Goal: Task Accomplishment & Management: Manage account settings

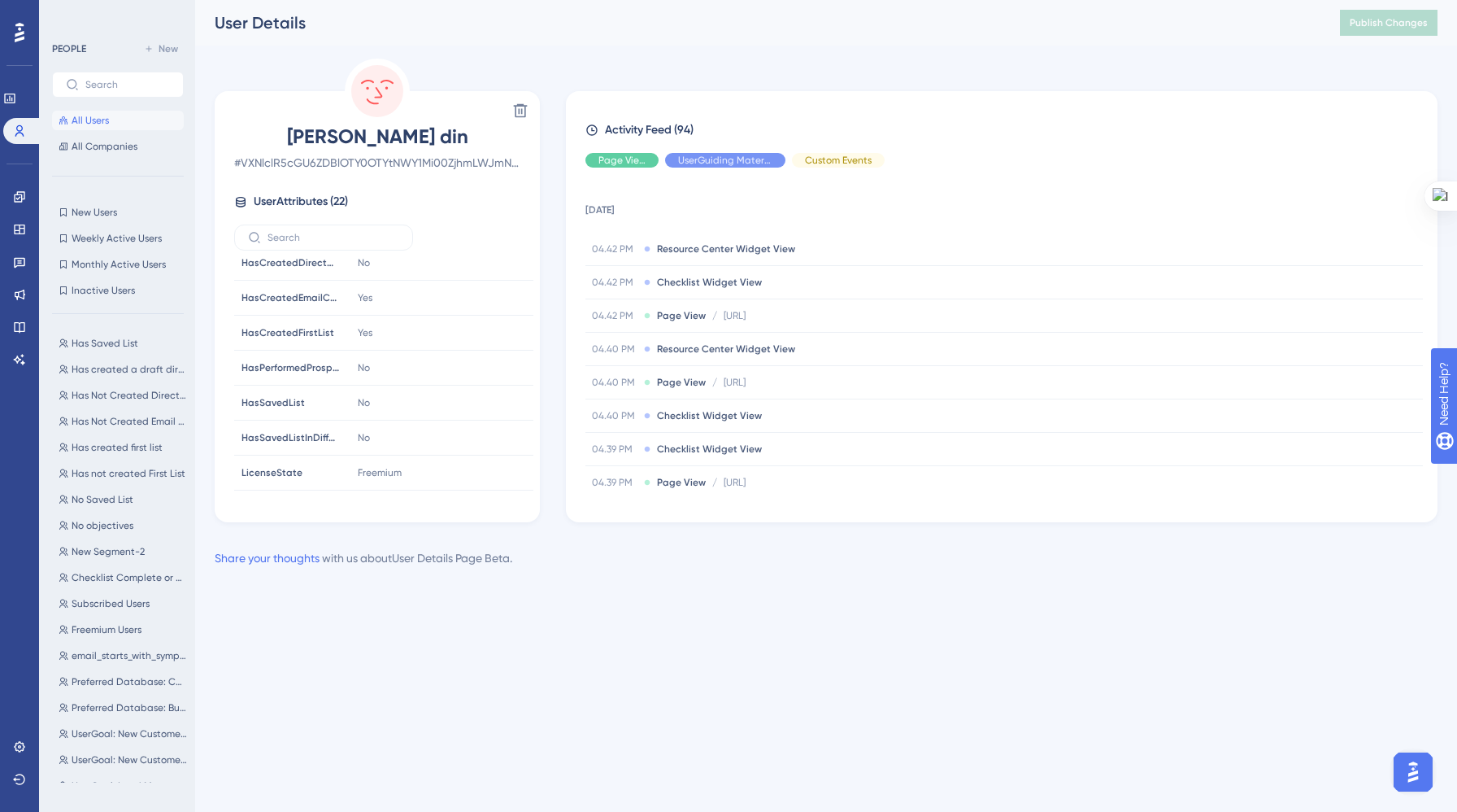
click at [989, 584] on div "Performance Users Engagement Widgets Feedback Product Updates Knowledge Base AI…" at bounding box center [826, 297] width 1262 height 593
click at [19, 136] on icon at bounding box center [20, 131] width 13 height 13
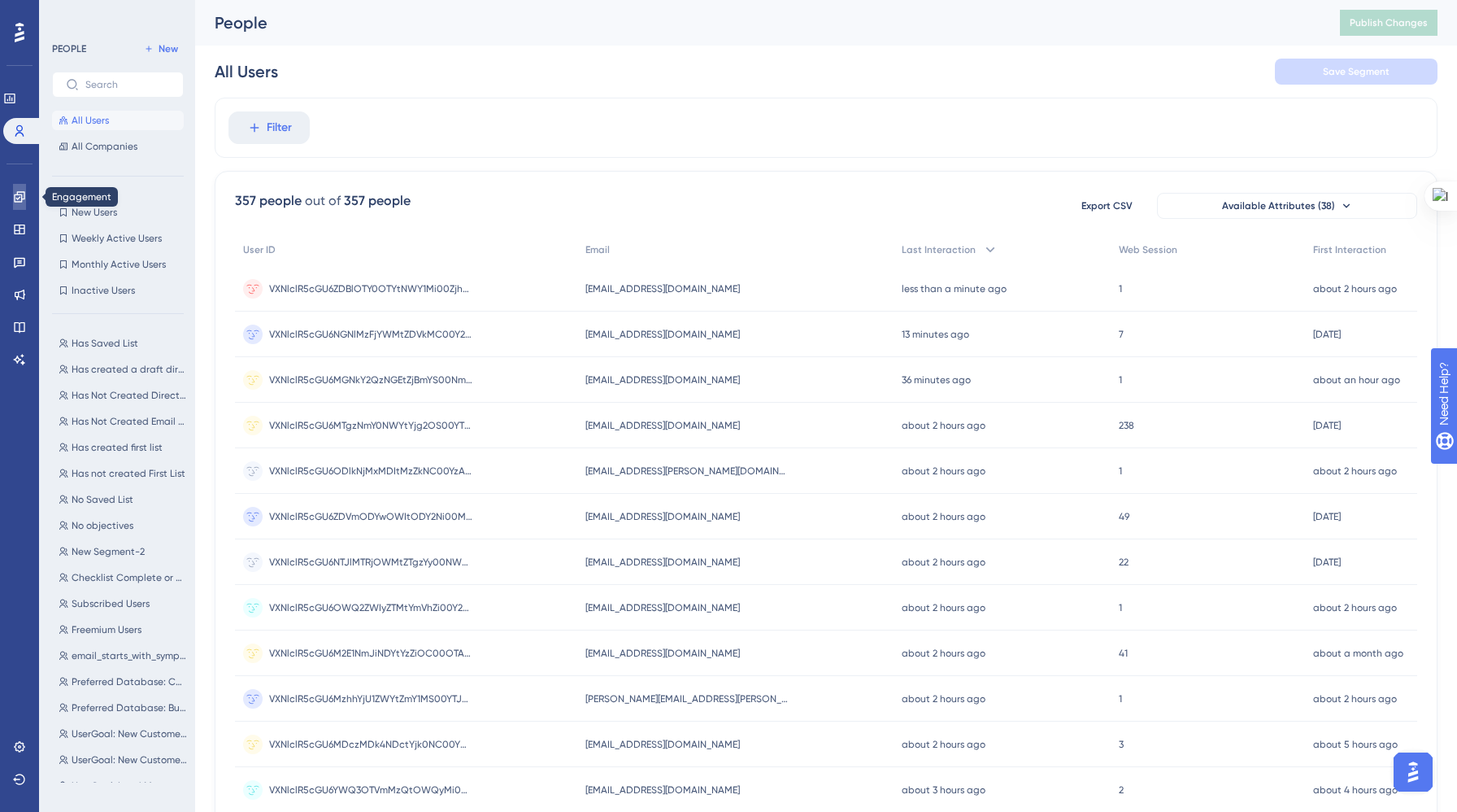
click at [14, 196] on icon at bounding box center [20, 196] width 11 height 11
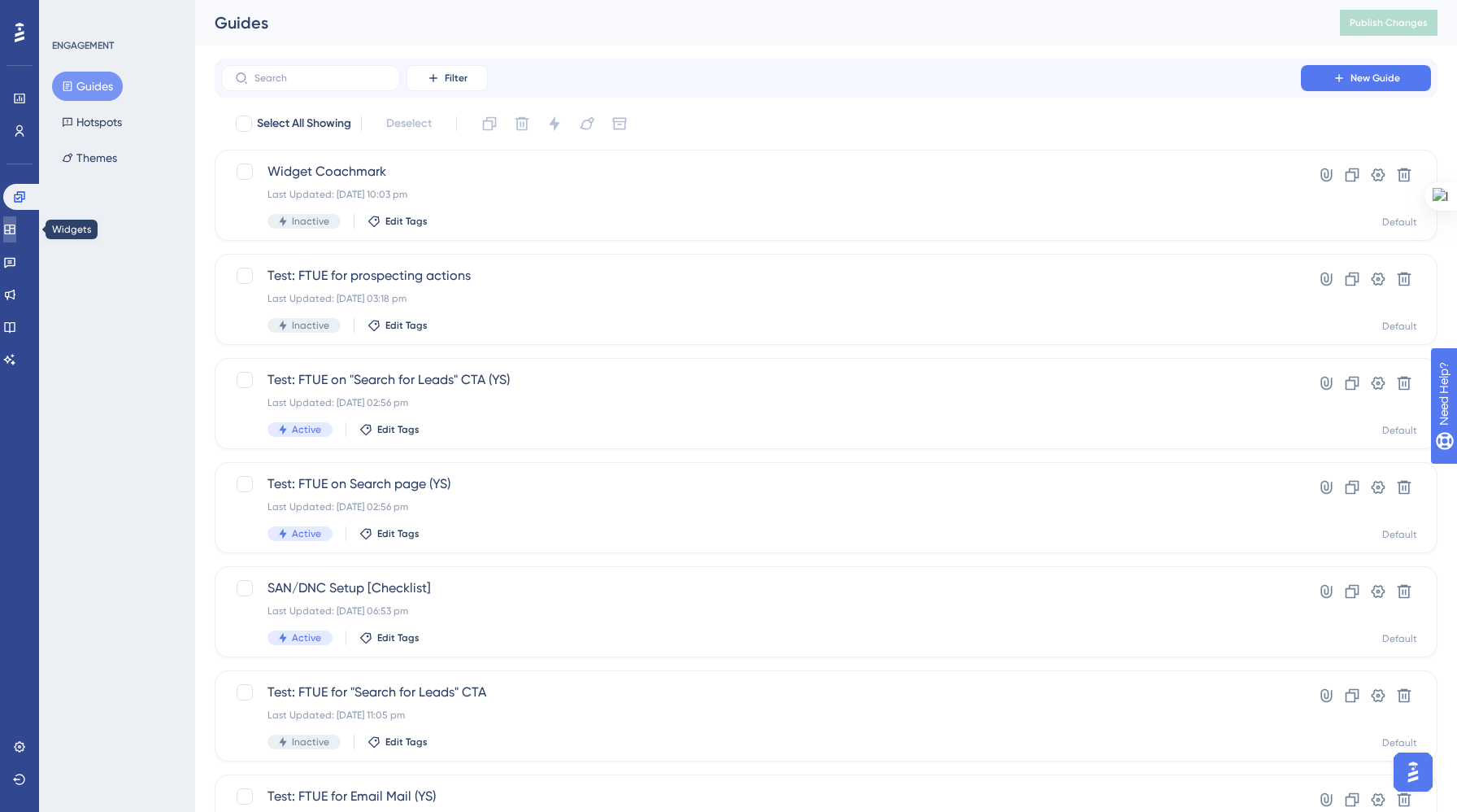
click at [14, 230] on icon at bounding box center [10, 229] width 11 height 10
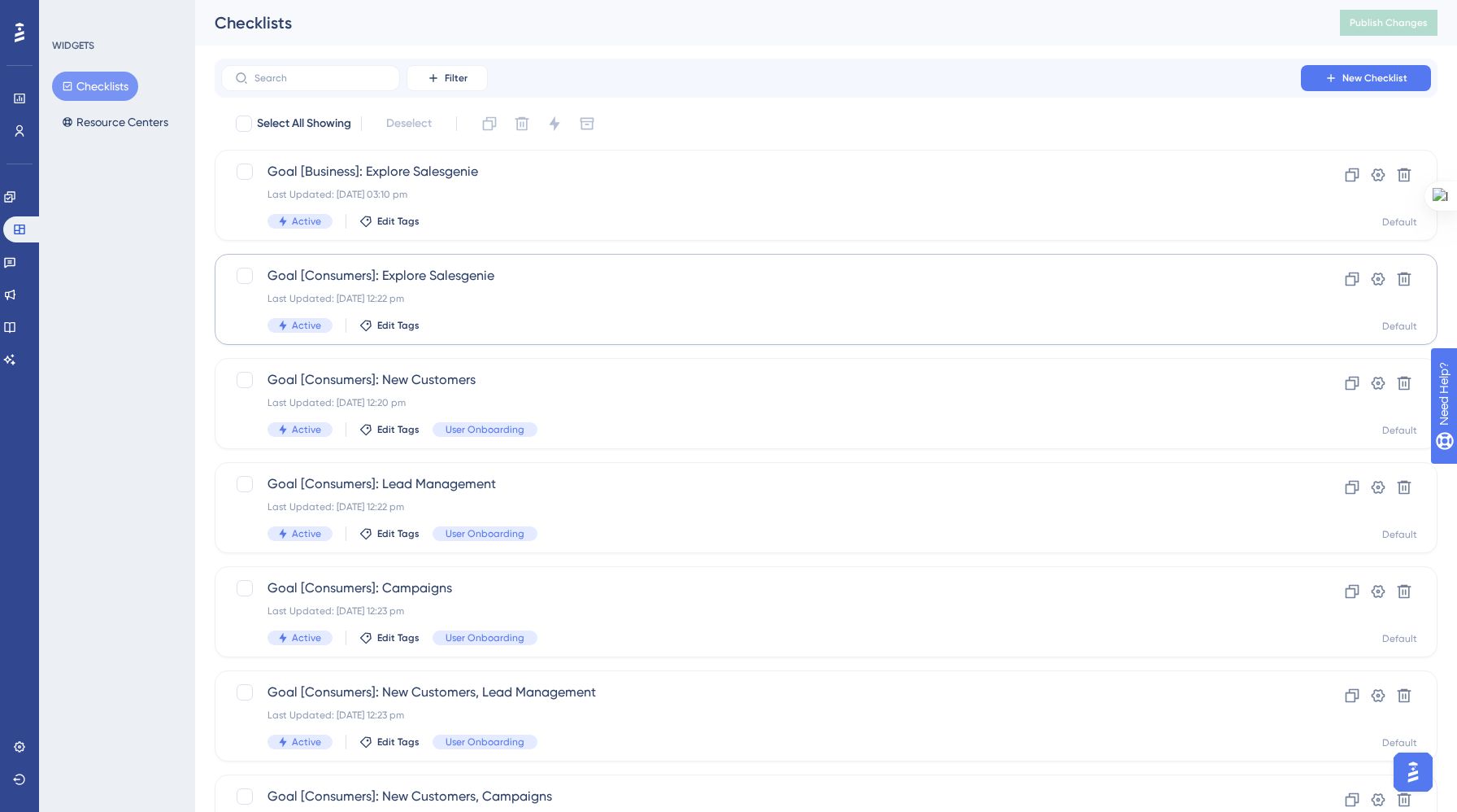
scroll to position [450, 0]
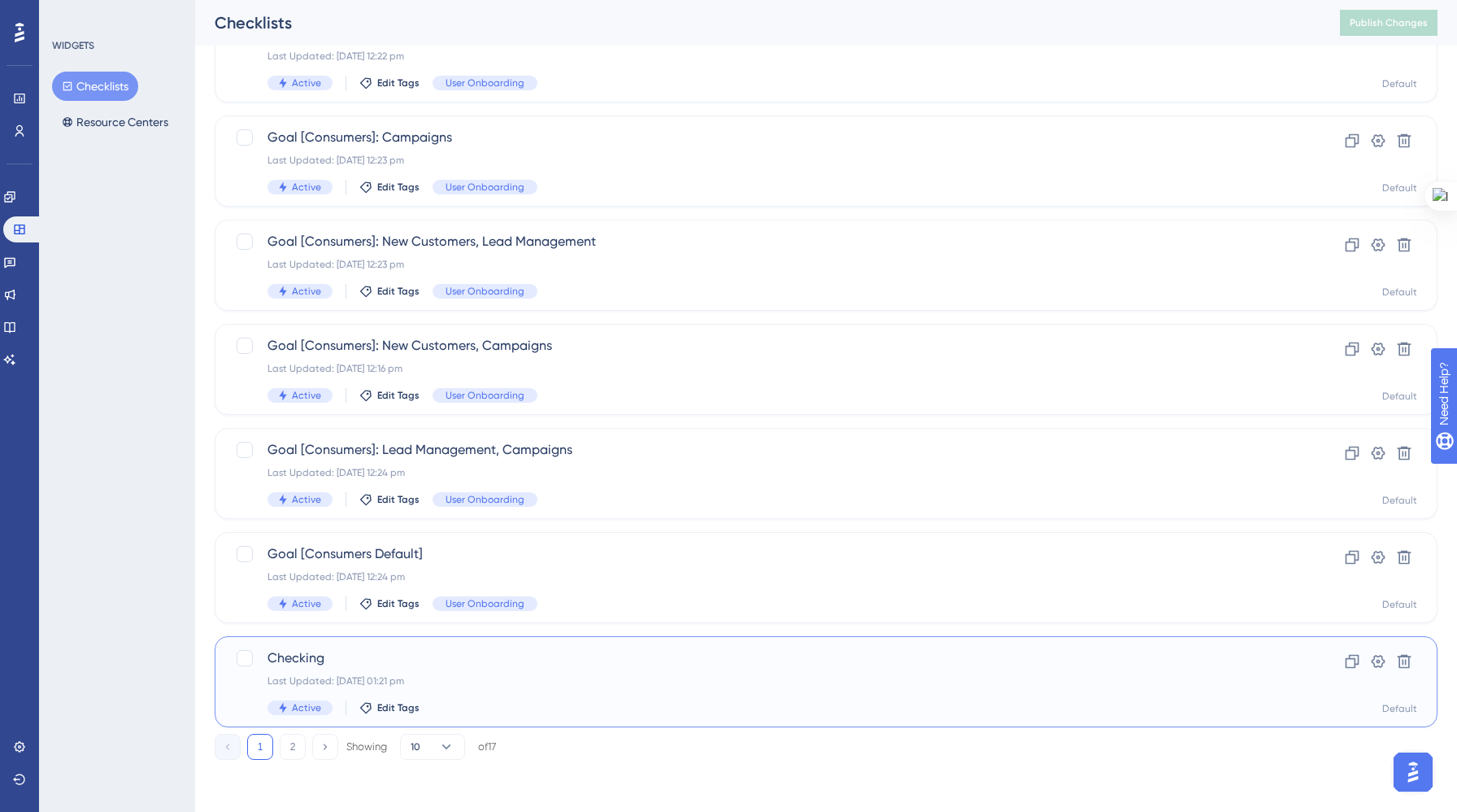
click at [394, 660] on span "Checking" at bounding box center [760, 658] width 987 height 20
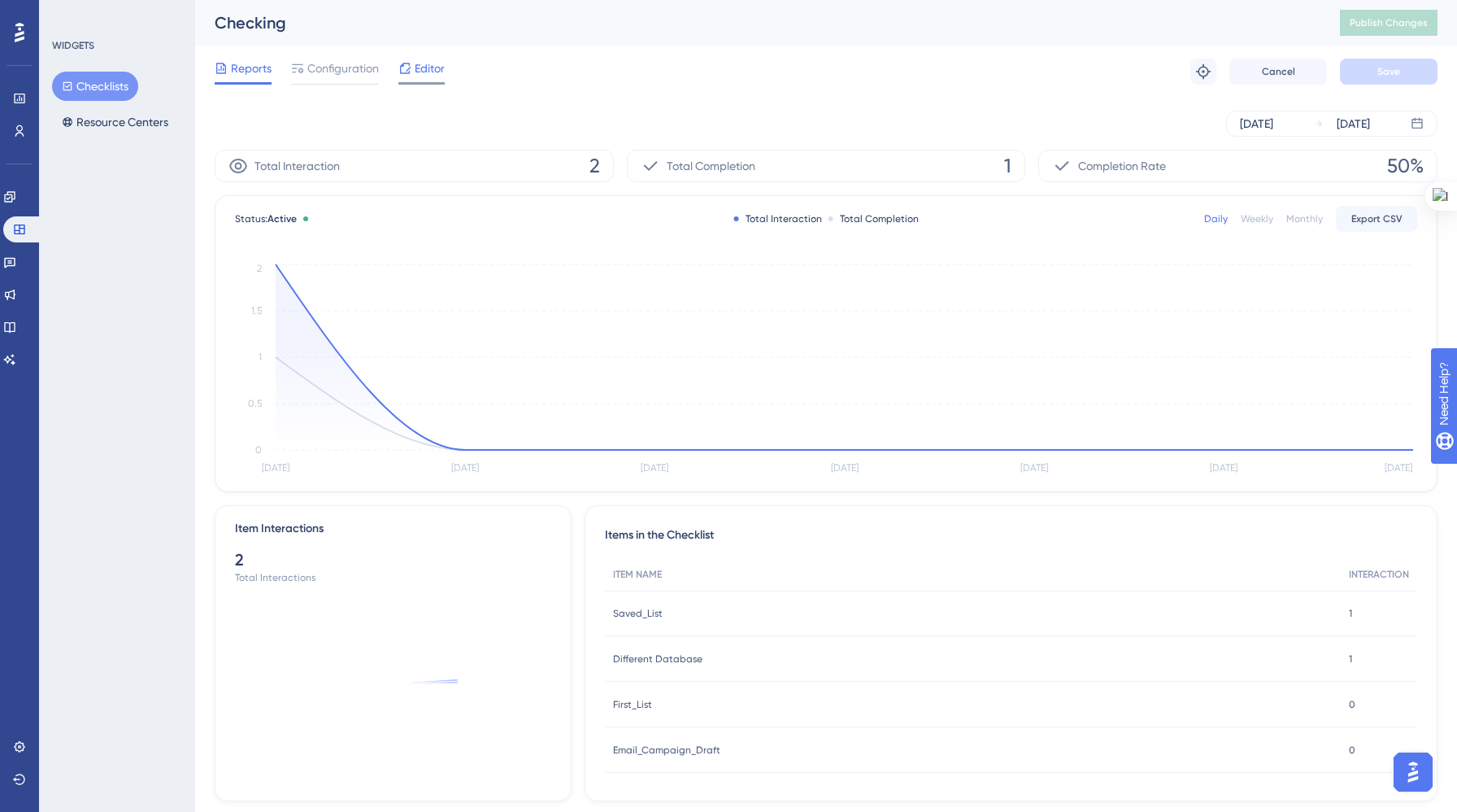
click at [416, 74] on span "Editor" at bounding box center [430, 68] width 30 height 20
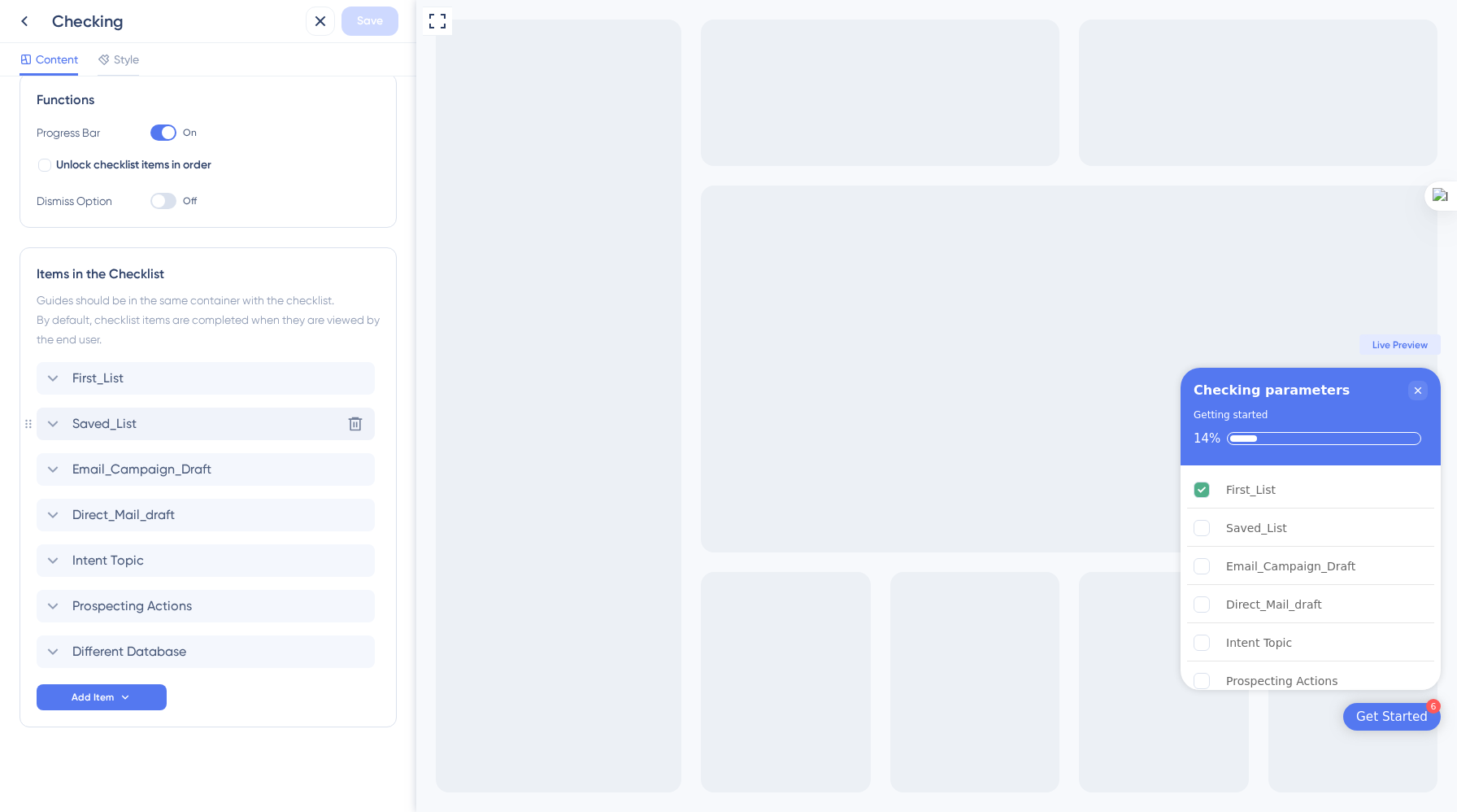
click at [139, 427] on div "Saved_List Delete" at bounding box center [205, 424] width 338 height 33
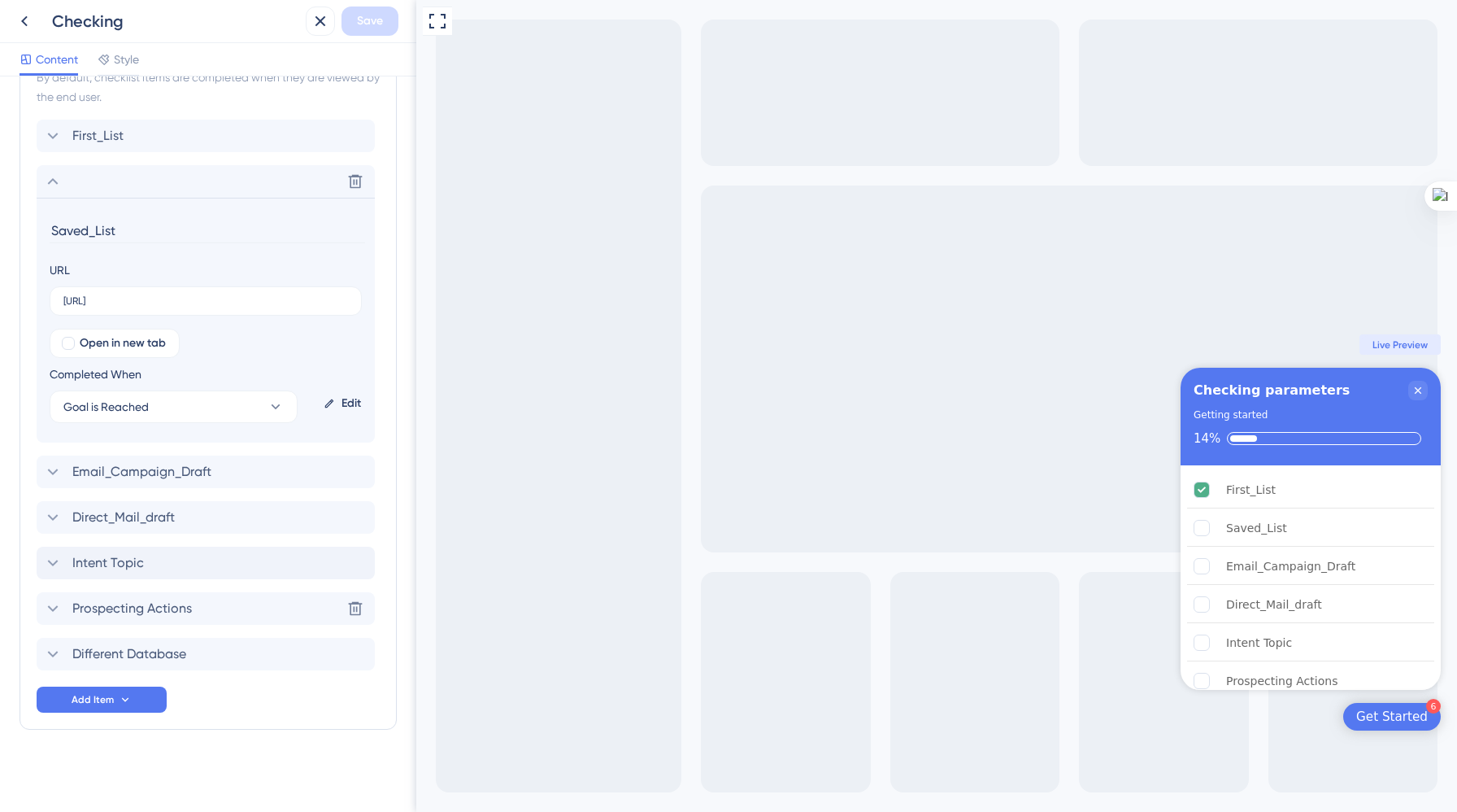
scroll to position [487, 0]
click at [340, 396] on div "Edit" at bounding box center [342, 401] width 51 height 39
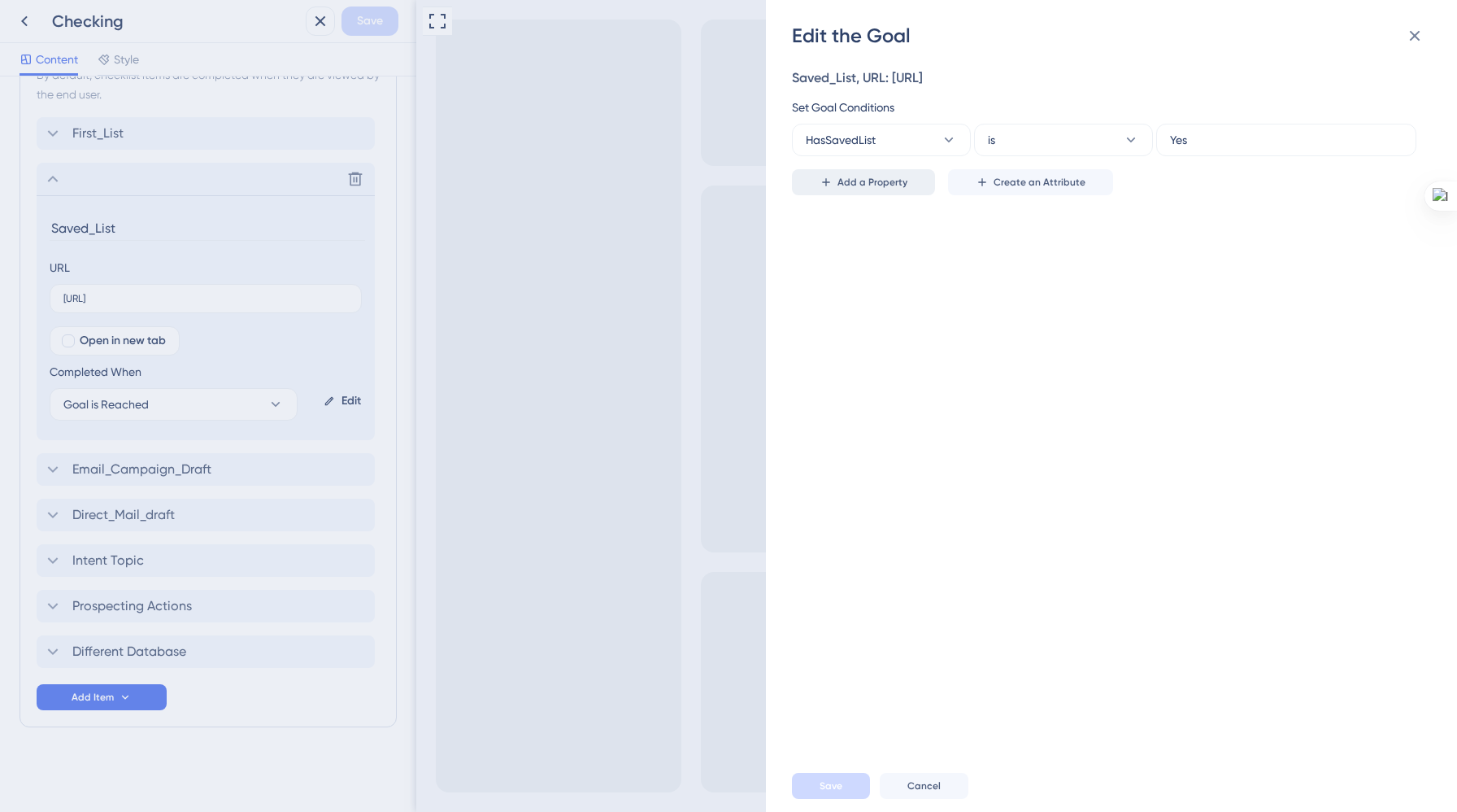
click at [891, 183] on span "Add a Property" at bounding box center [872, 182] width 70 height 13
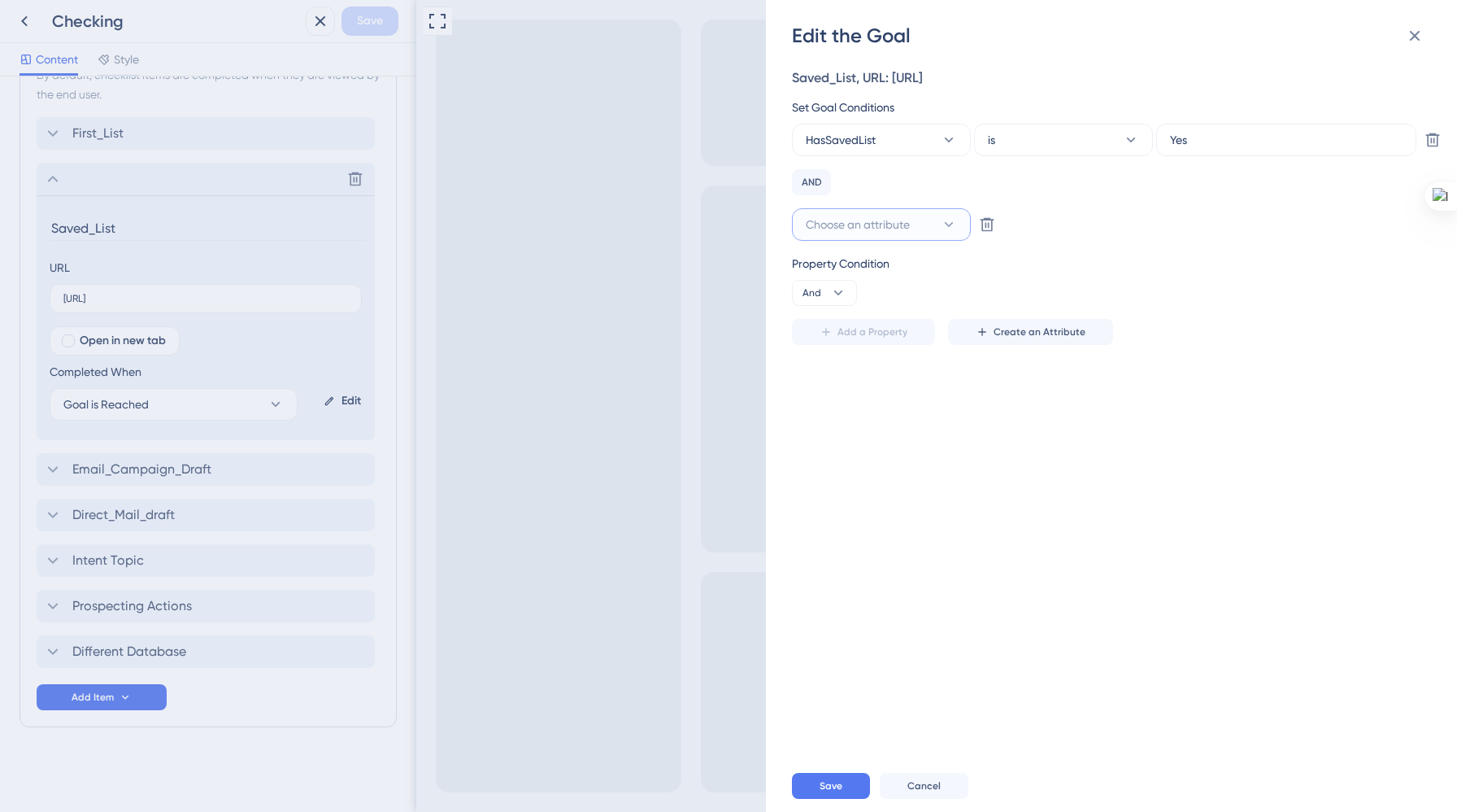
click at [918, 223] on button "Choose an attribute" at bounding box center [881, 224] width 179 height 33
type input "Has"
click at [899, 310] on div "HasSavedList HasSavedList" at bounding box center [881, 323] width 131 height 33
click at [1052, 225] on button "is" at bounding box center [1063, 224] width 179 height 33
click at [1042, 303] on div "is not is not" at bounding box center [1063, 306] width 131 height 33
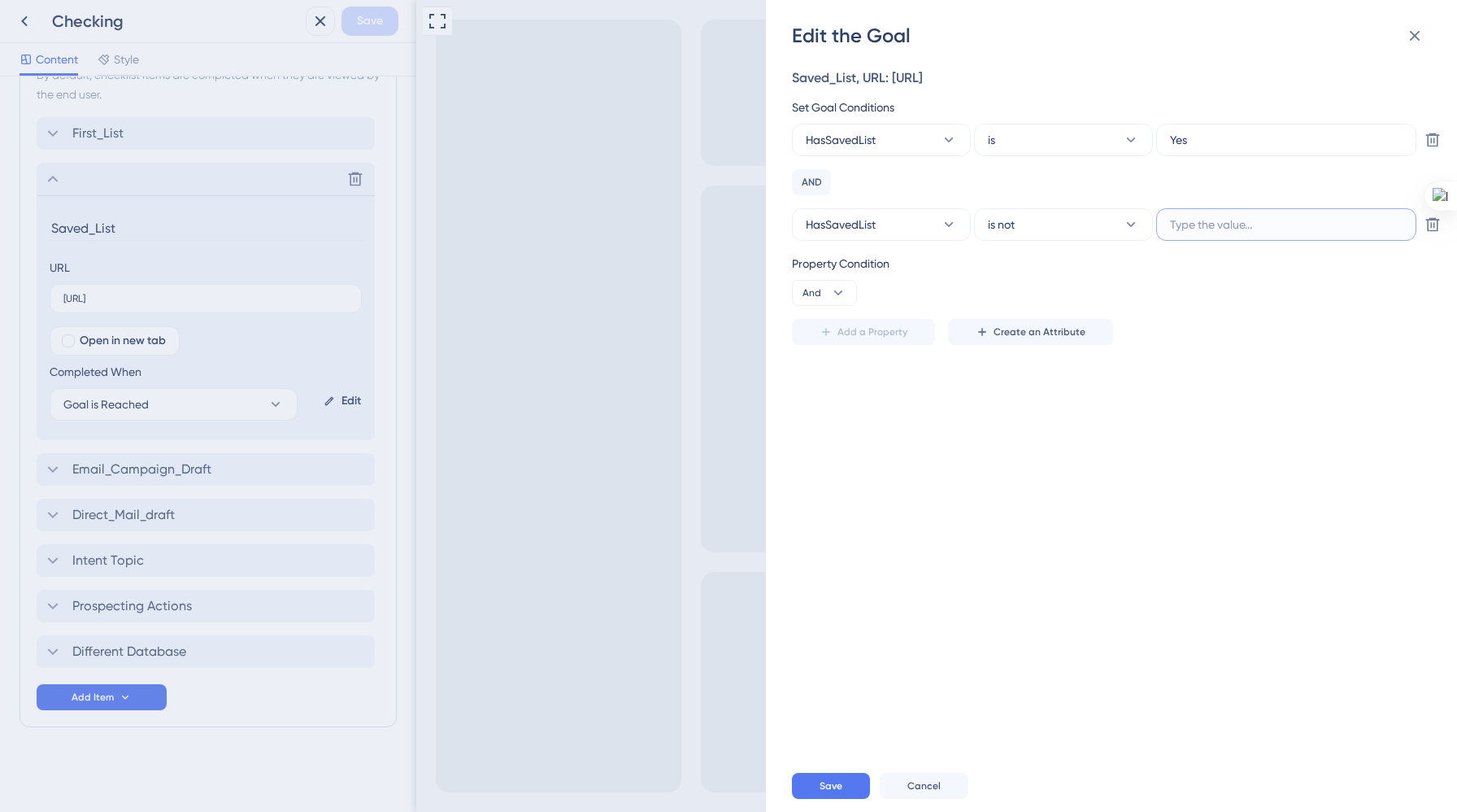
click at [1226, 221] on input "text" at bounding box center [1286, 225] width 233 height 18
type input "No"
click at [834, 780] on span "Save" at bounding box center [832, 785] width 23 height 13
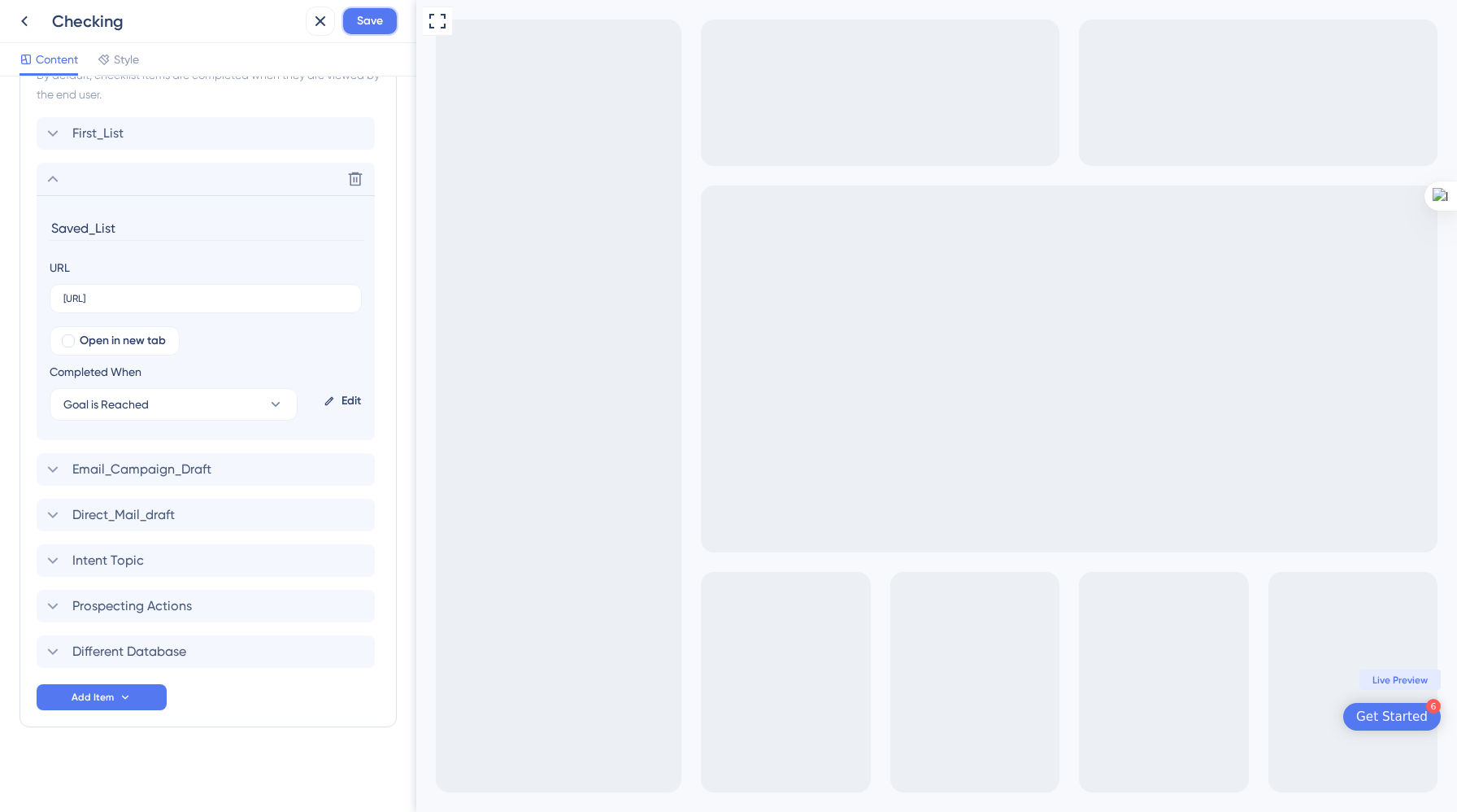
click at [378, 28] on span "Save" at bounding box center [370, 21] width 26 height 20
click at [310, 32] on icon at bounding box center [308, 30] width 9 height 9
click at [24, 24] on icon at bounding box center [24, 21] width 20 height 20
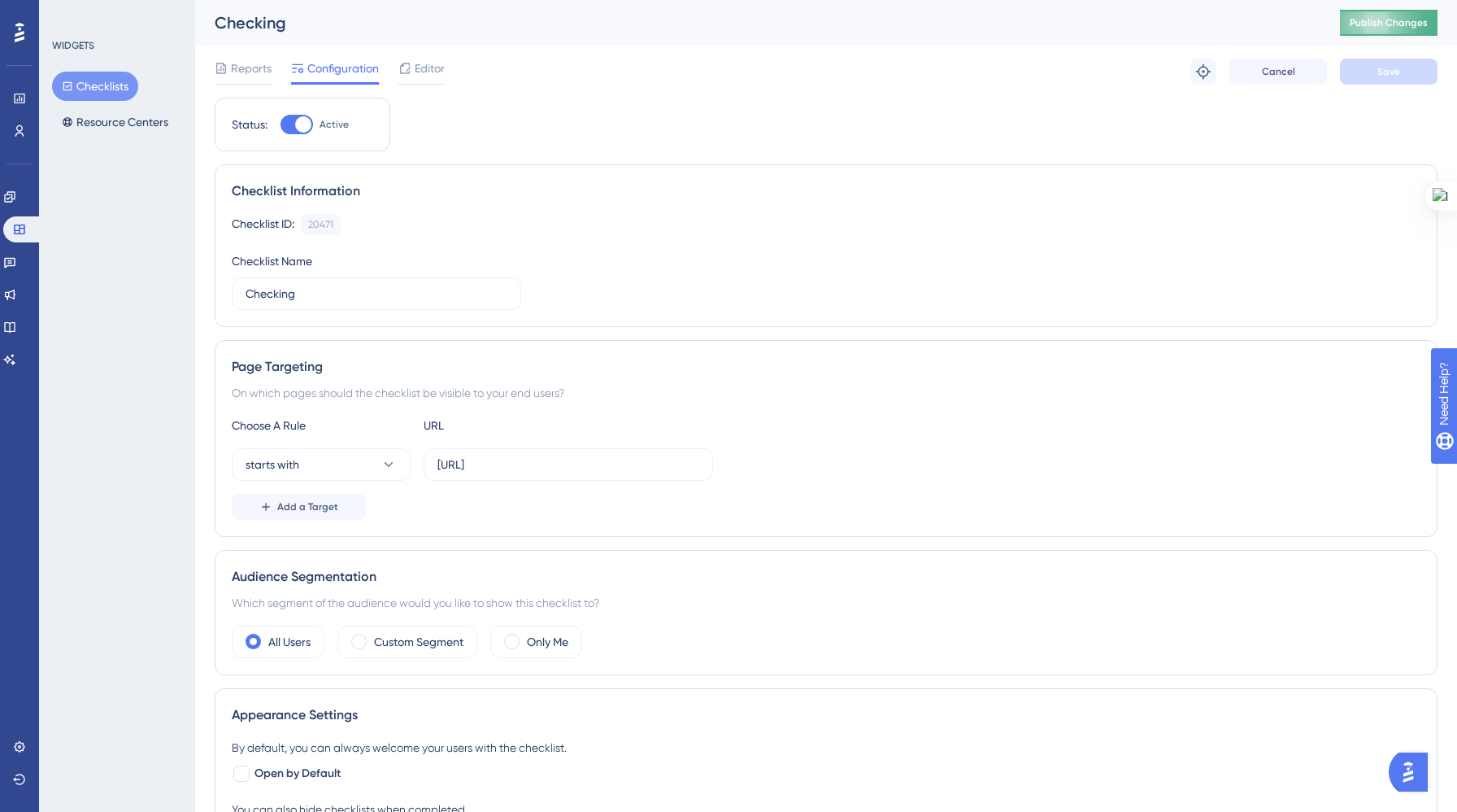
click at [1366, 16] on span "Publish Changes" at bounding box center [1389, 22] width 78 height 13
click at [421, 62] on span "Editor" at bounding box center [430, 68] width 30 height 20
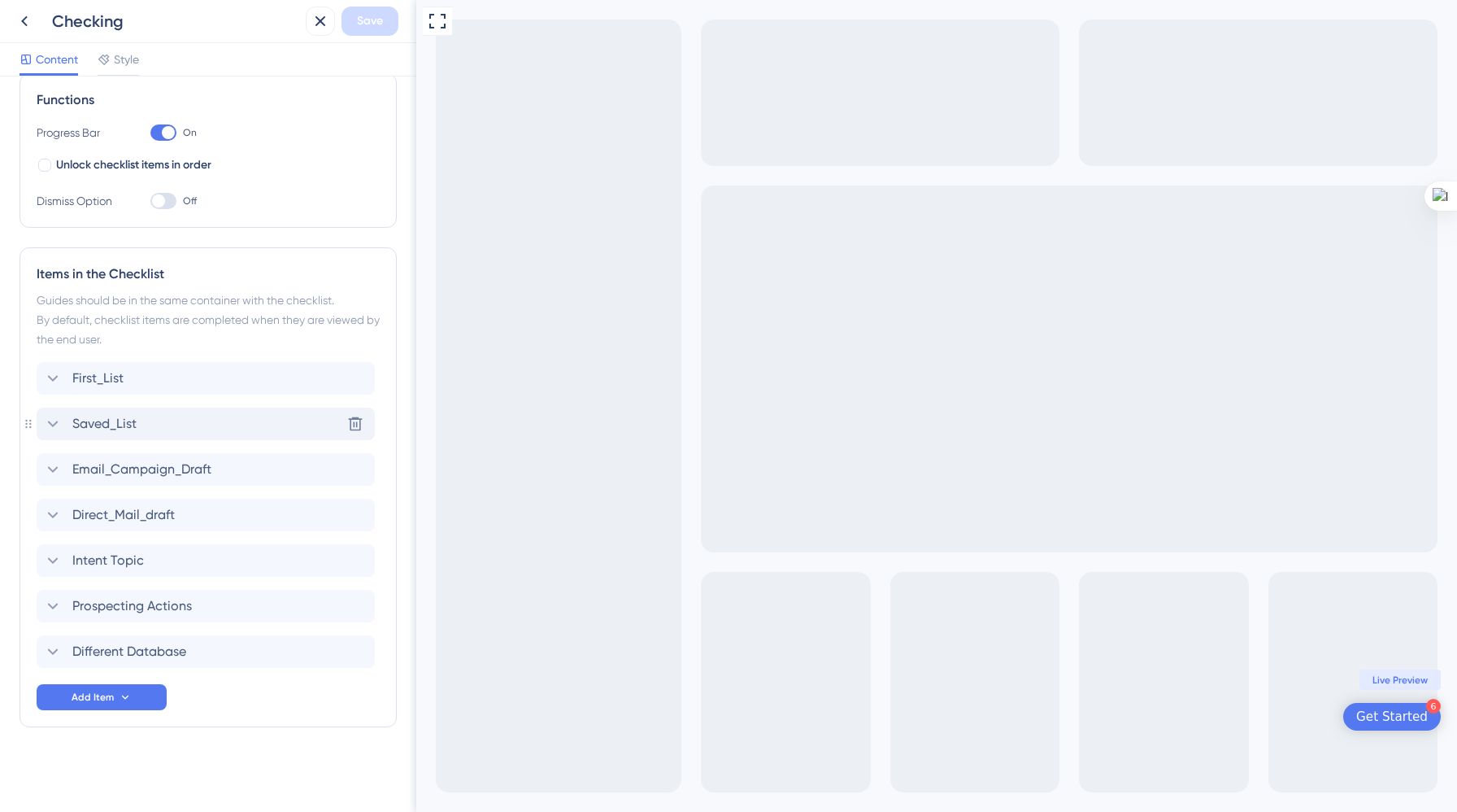
click at [144, 428] on div "Saved_List Delete" at bounding box center [205, 424] width 338 height 33
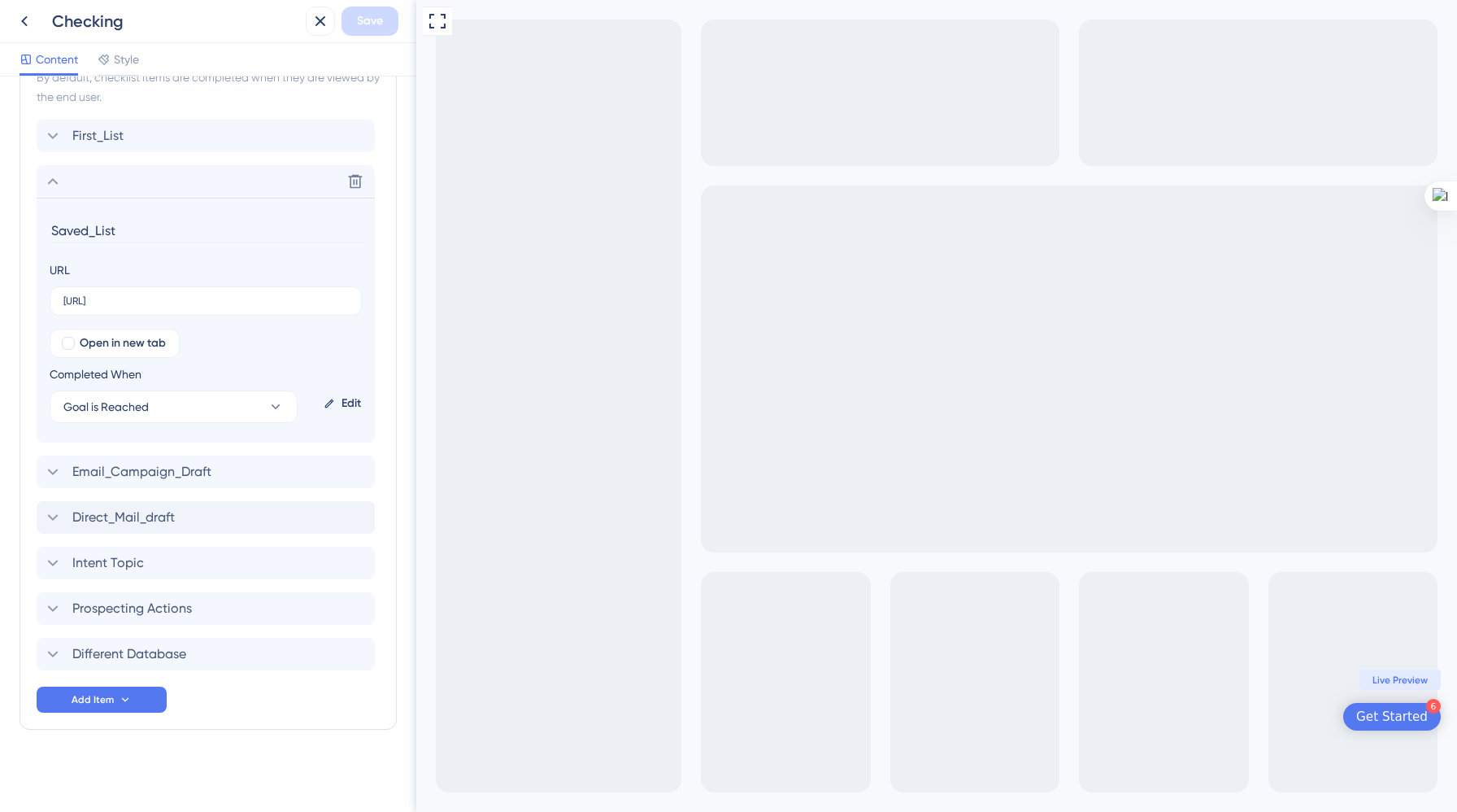
scroll to position [487, 0]
click at [348, 401] on div "Edit" at bounding box center [342, 401] width 51 height 39
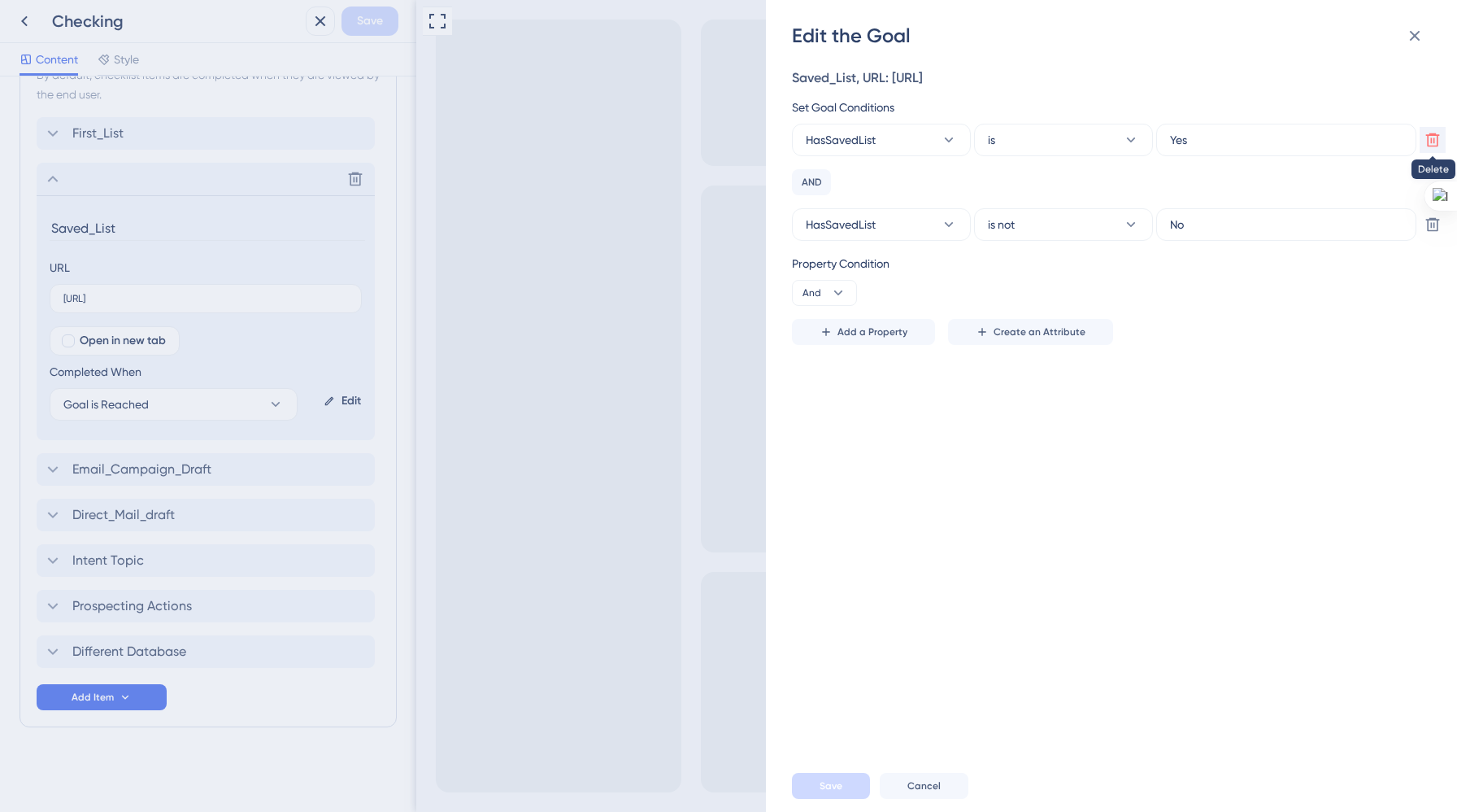
click at [1434, 145] on icon at bounding box center [1434, 140] width 14 height 14
type input "No"
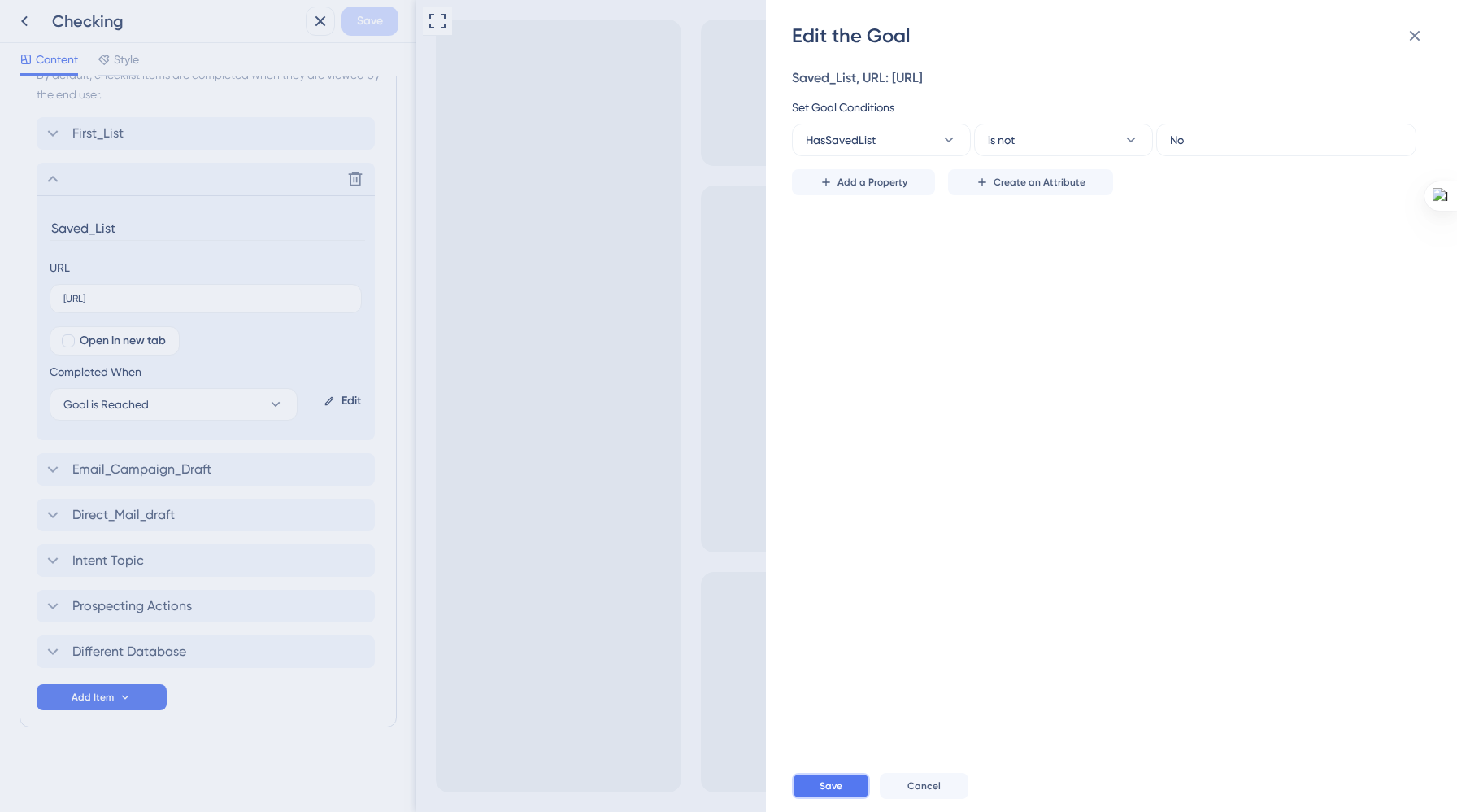
click at [823, 778] on button "Save" at bounding box center [832, 785] width 78 height 26
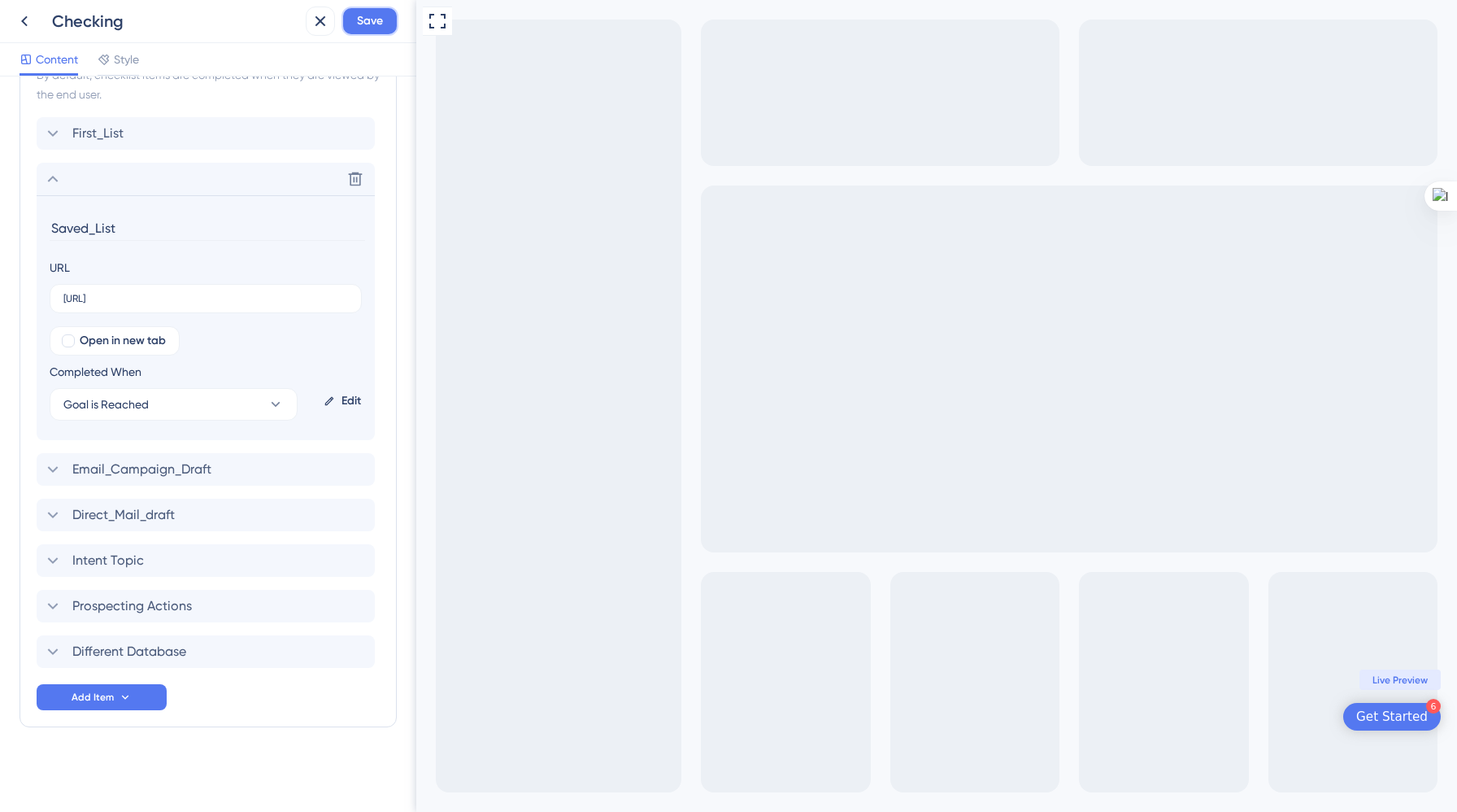
click at [368, 26] on span "Save" at bounding box center [370, 21] width 26 height 20
click at [313, 28] on icon at bounding box center [309, 30] width 16 height 16
click at [62, 18] on div "Checking" at bounding box center [176, 21] width 247 height 23
click at [20, 19] on icon at bounding box center [24, 21] width 20 height 20
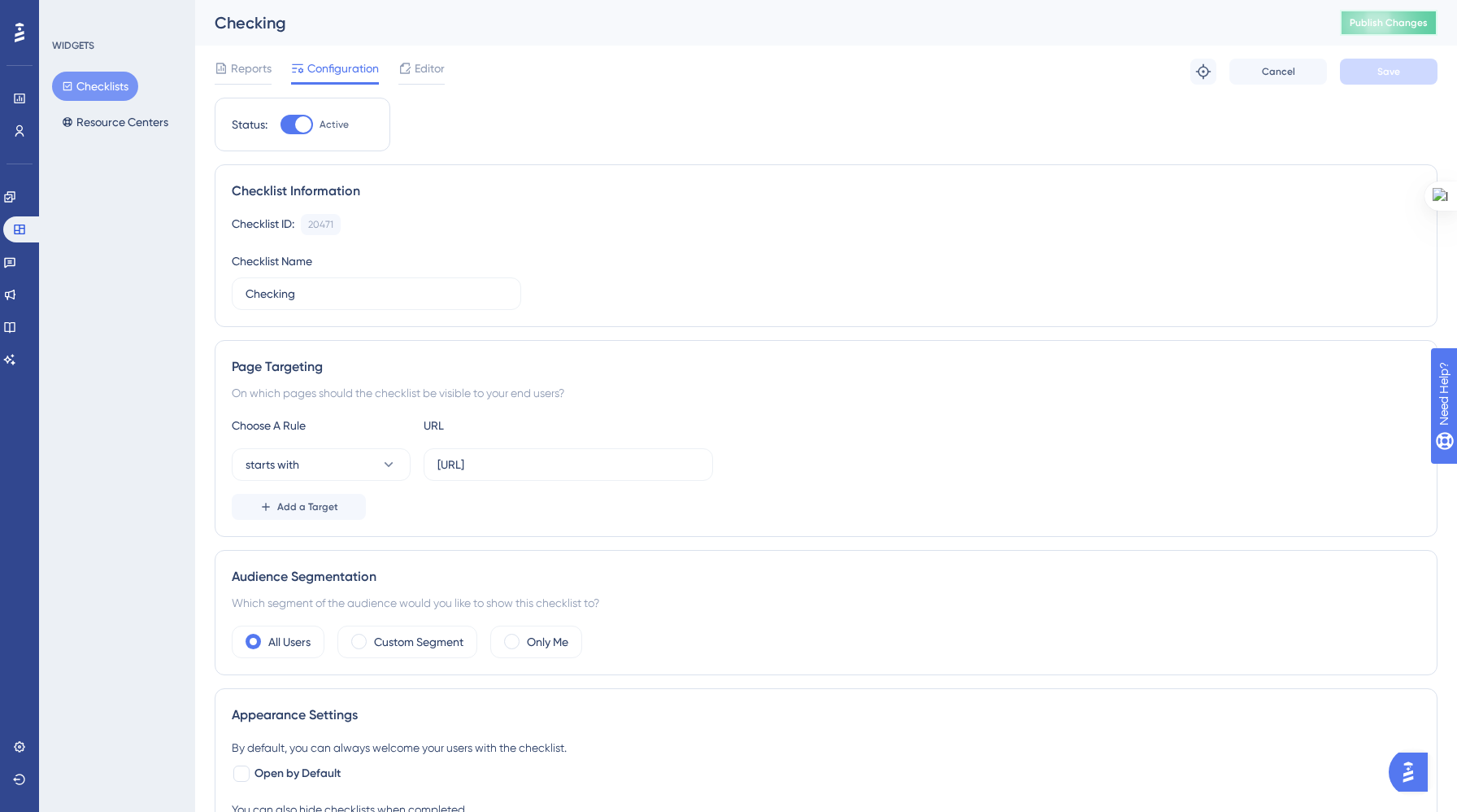
click at [1368, 20] on span "Publish Changes" at bounding box center [1389, 22] width 78 height 13
click at [427, 73] on span "Editor" at bounding box center [430, 68] width 30 height 20
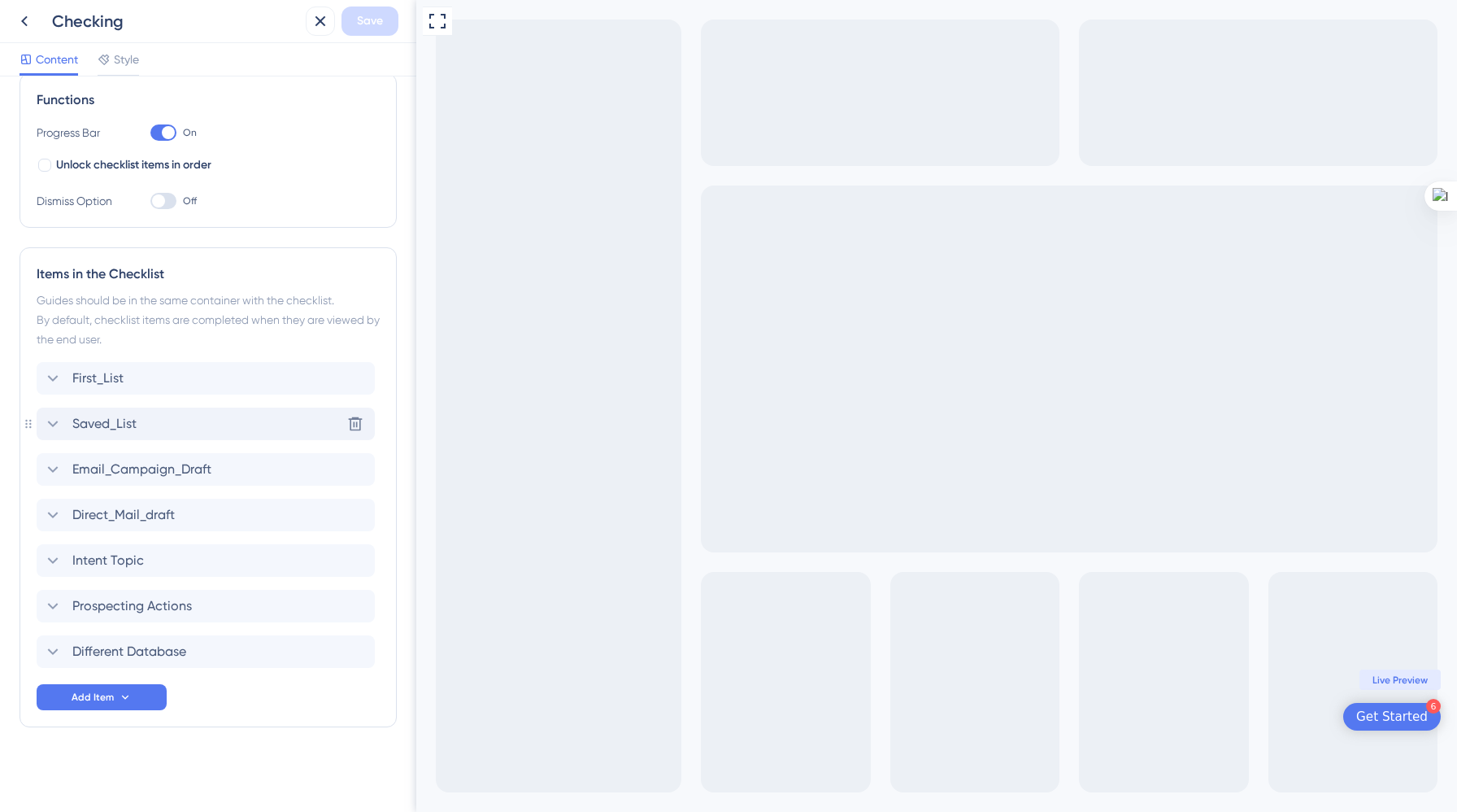
click at [174, 433] on div "Saved_List Delete" at bounding box center [205, 424] width 338 height 33
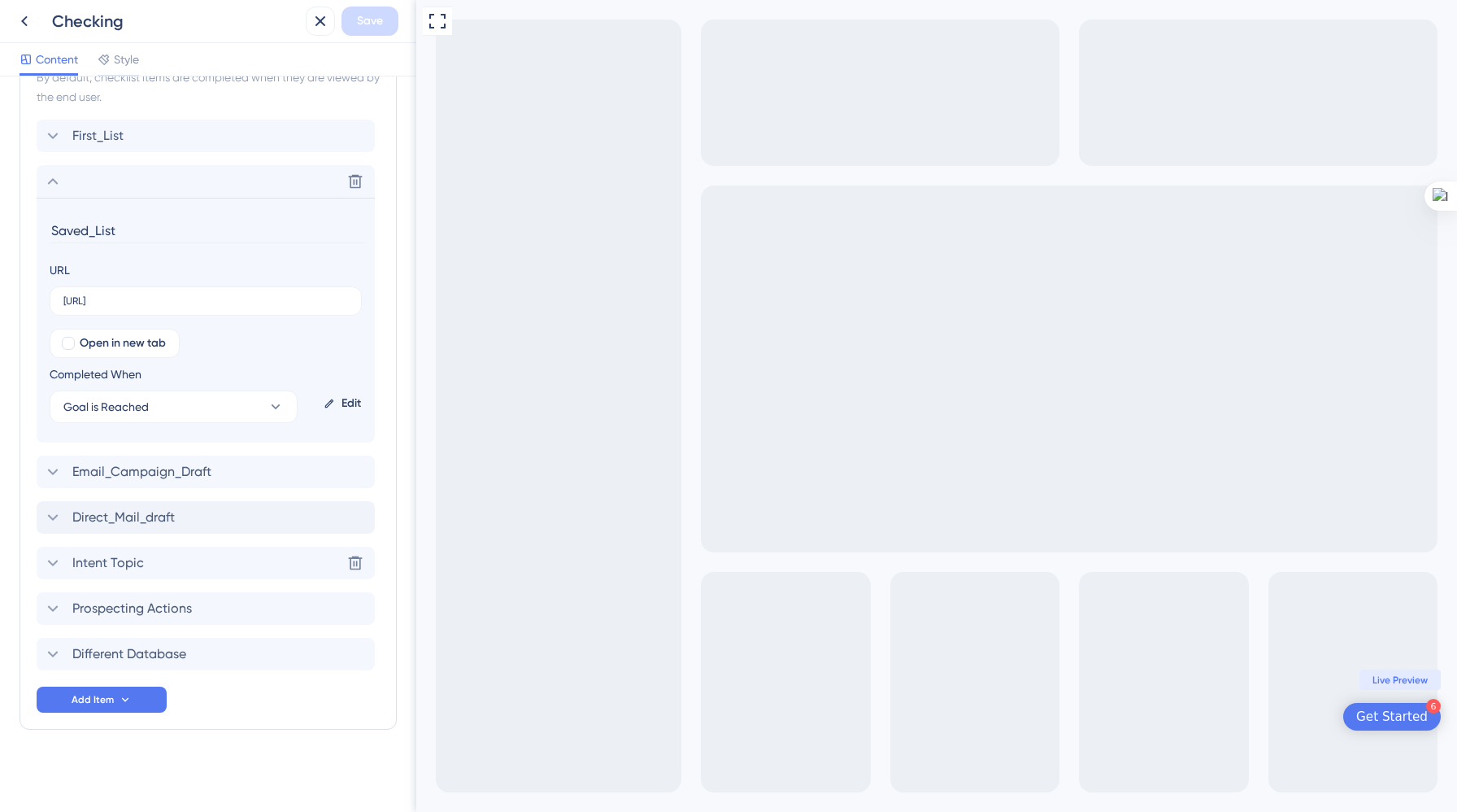
scroll to position [487, 0]
click at [343, 409] on div "Edit" at bounding box center [342, 401] width 51 height 39
